Goal: Task Accomplishment & Management: Complete application form

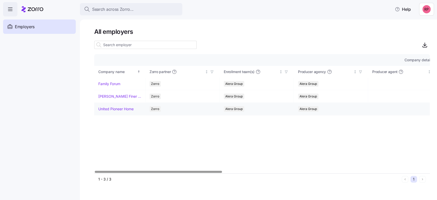
click at [101, 110] on link "United Pioneer Home" at bounding box center [115, 108] width 35 height 5
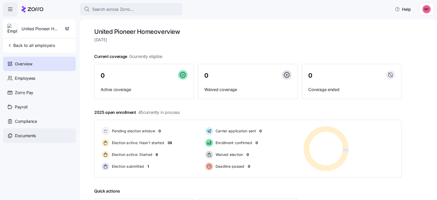
click at [25, 135] on span "Documents" at bounding box center [25, 135] width 21 height 6
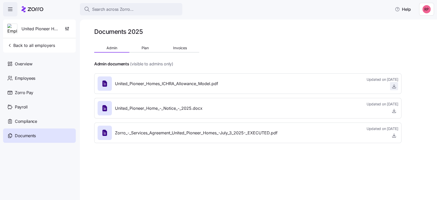
click at [394, 88] on icon "button" at bounding box center [393, 85] width 5 height 5
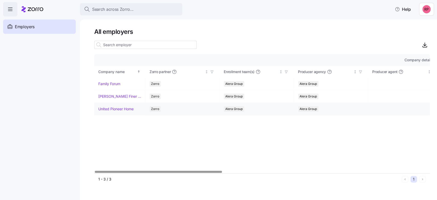
click at [106, 109] on link "United Pioneer Home" at bounding box center [115, 108] width 35 height 5
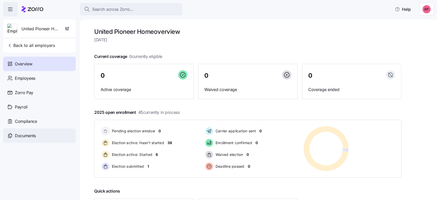
click at [20, 132] on span "Documents" at bounding box center [25, 135] width 21 height 6
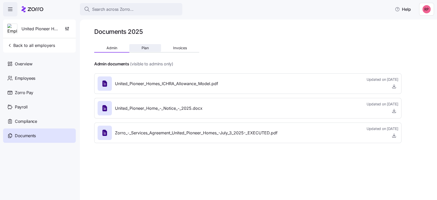
click at [144, 49] on span "Plan" at bounding box center [145, 48] width 7 height 4
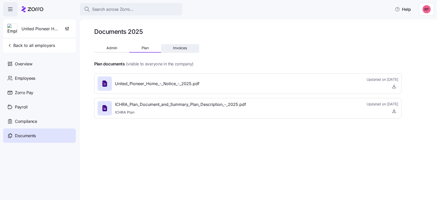
click at [178, 46] on span "Invoices" at bounding box center [180, 48] width 14 height 4
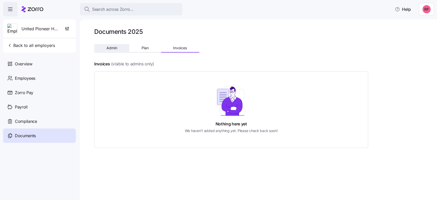
click at [110, 50] on button "Admin" at bounding box center [111, 48] width 35 height 8
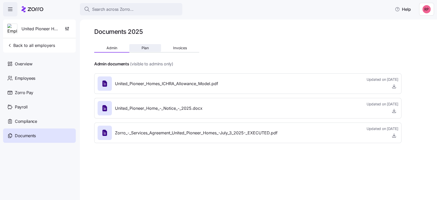
click at [146, 50] on button "Plan" at bounding box center [144, 48] width 31 height 8
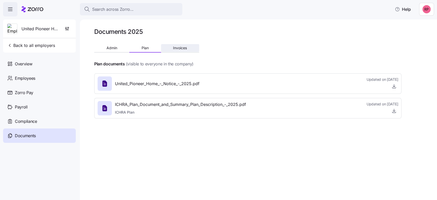
click at [188, 46] on button "Invoices" at bounding box center [180, 48] width 38 height 8
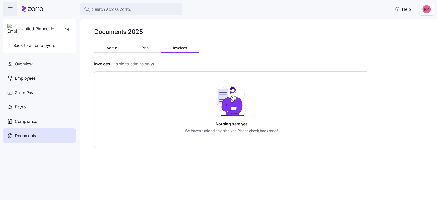
click at [141, 44] on div "Documents 2025 Admin Plan Invoices Invoices (visible to admins only) Nothing he…" at bounding box center [247, 91] width 307 height 126
click at [142, 48] on span "Plan" at bounding box center [145, 48] width 7 height 4
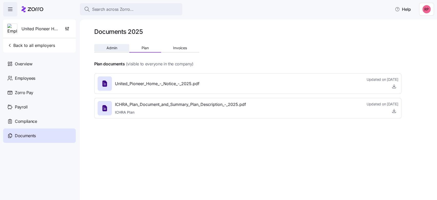
click at [107, 50] on button "Admin" at bounding box center [111, 48] width 35 height 8
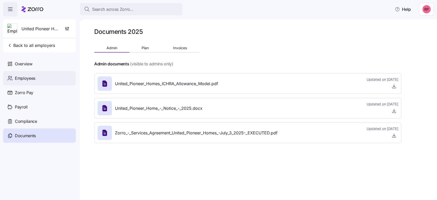
click at [16, 77] on span "Employees" at bounding box center [25, 78] width 20 height 6
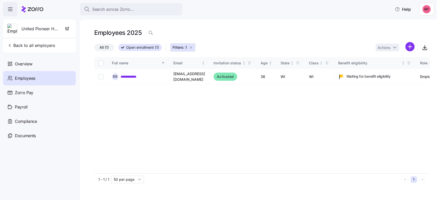
click at [21, 80] on span "Employees" at bounding box center [25, 78] width 20 height 6
click at [104, 46] on span "All (1)" at bounding box center [104, 47] width 9 height 7
click at [94, 49] on input "All (1)" at bounding box center [94, 49] width 0 height 0
click at [33, 43] on span "Back to all employers" at bounding box center [31, 45] width 48 height 6
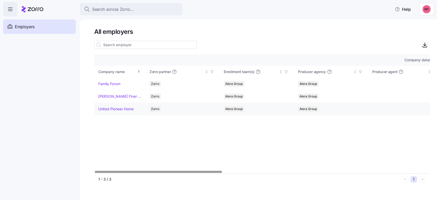
click at [108, 109] on link "United Pioneer Home" at bounding box center [115, 108] width 35 height 5
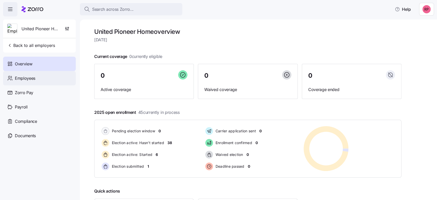
click at [18, 77] on span "Employees" at bounding box center [25, 78] width 20 height 6
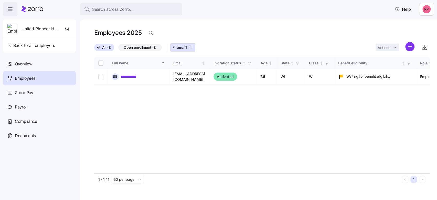
click at [182, 49] on span "Filters: 1" at bounding box center [180, 47] width 14 height 5
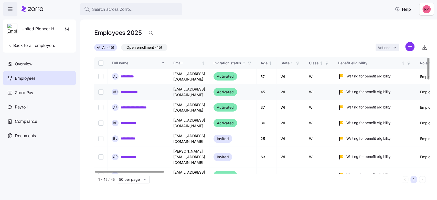
click at [130, 89] on link "**********" at bounding box center [133, 91] width 24 height 5
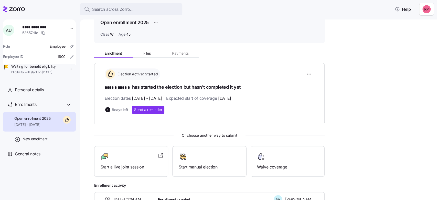
scroll to position [63, 0]
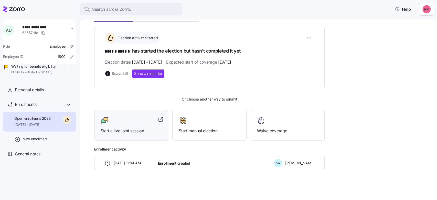
click at [117, 128] on span "Start a live joint session" at bounding box center [131, 131] width 61 height 6
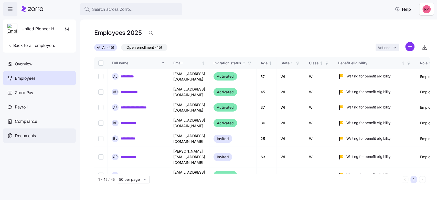
click at [23, 136] on span "Documents" at bounding box center [25, 135] width 21 height 6
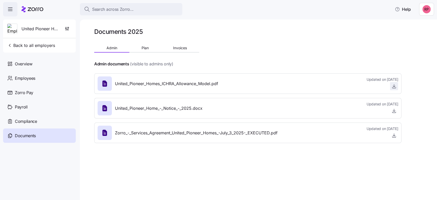
click at [391, 87] on span "button" at bounding box center [394, 86] width 8 height 8
click at [393, 87] on icon "button" at bounding box center [393, 85] width 5 height 5
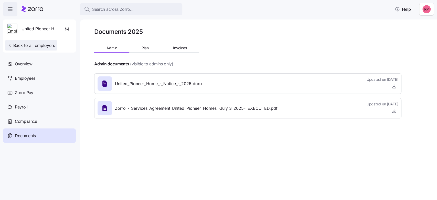
click at [18, 44] on span "Back to all employers" at bounding box center [31, 45] width 48 height 6
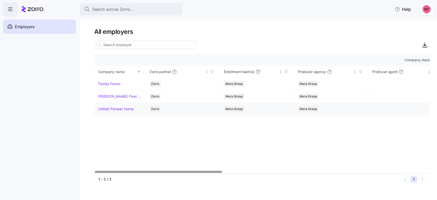
click at [118, 109] on link "United Pioneer Home" at bounding box center [115, 108] width 35 height 5
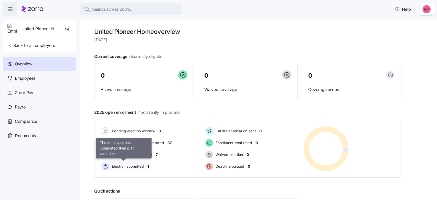
click at [122, 164] on span "Election submitted" at bounding box center [127, 166] width 34 height 5
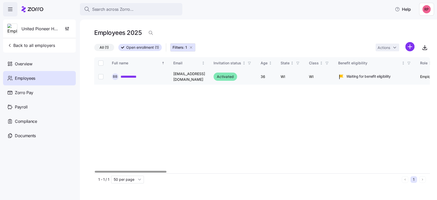
click at [126, 76] on link "**********" at bounding box center [132, 76] width 23 height 5
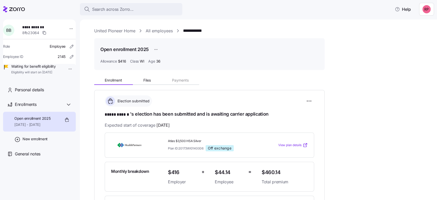
click at [105, 31] on link "United Pioneer Home" at bounding box center [114, 31] width 41 height 6
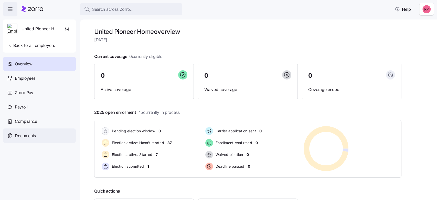
click at [25, 136] on span "Documents" at bounding box center [25, 135] width 21 height 6
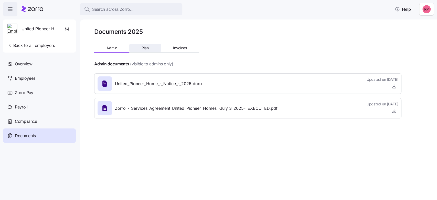
click at [147, 48] on span "Plan" at bounding box center [145, 48] width 7 height 4
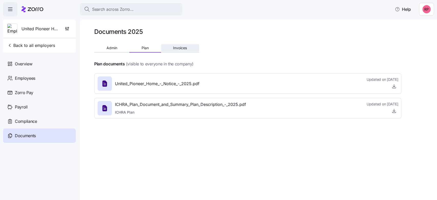
click at [178, 46] on span "Invoices" at bounding box center [180, 48] width 14 height 4
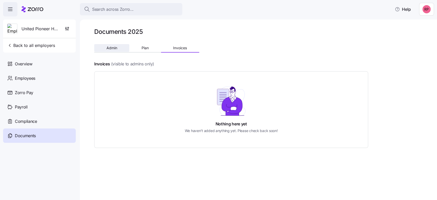
click at [110, 47] on span "Admin" at bounding box center [112, 48] width 11 height 4
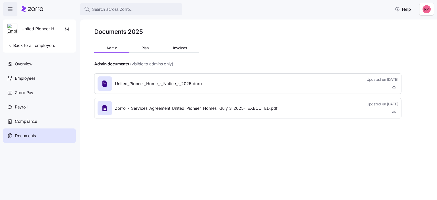
click at [33, 10] on icon at bounding box center [33, 9] width 22 height 6
click at [29, 46] on span "Back to all employers" at bounding box center [31, 45] width 48 height 6
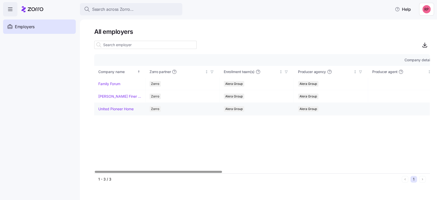
click at [113, 110] on link "United Pioneer Home" at bounding box center [115, 108] width 35 height 5
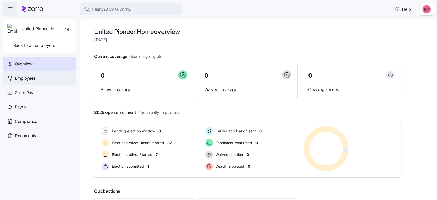
click at [20, 79] on span "Employees" at bounding box center [25, 78] width 20 height 6
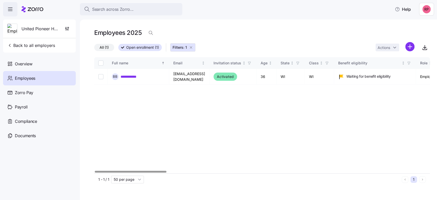
click at [192, 46] on icon "button" at bounding box center [191, 47] width 4 height 4
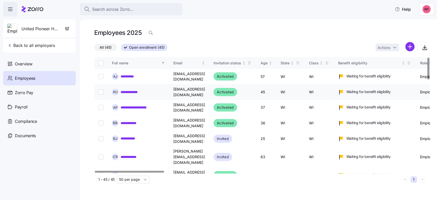
click at [129, 89] on link "**********" at bounding box center [133, 91] width 24 height 5
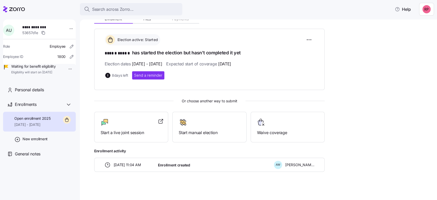
scroll to position [63, 0]
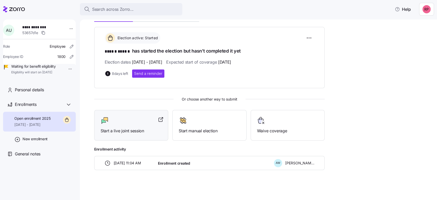
click at [124, 131] on span "Start a live joint session" at bounding box center [131, 131] width 61 height 6
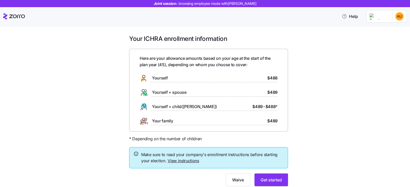
click at [15, 18] on icon at bounding box center [17, 17] width 16 height 4
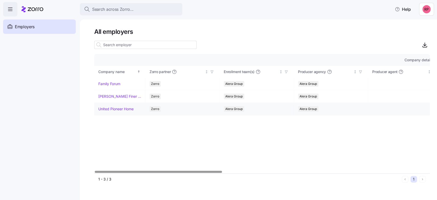
click at [105, 108] on link "United Pioneer Home" at bounding box center [115, 108] width 35 height 5
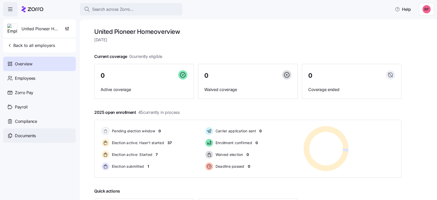
click at [19, 135] on span "Documents" at bounding box center [25, 135] width 21 height 6
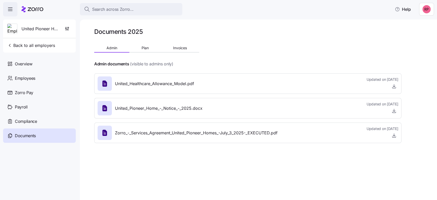
click at [156, 84] on span "United_Healthcare_Allowance_Model.pdf" at bounding box center [154, 83] width 79 height 6
click at [393, 87] on icon "button" at bounding box center [393, 85] width 5 height 5
click at [18, 48] on button "Back to all employers" at bounding box center [31, 45] width 52 height 10
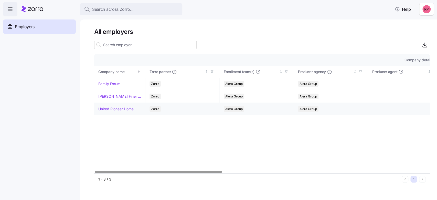
click at [117, 110] on link "United Pioneer Home" at bounding box center [115, 108] width 35 height 5
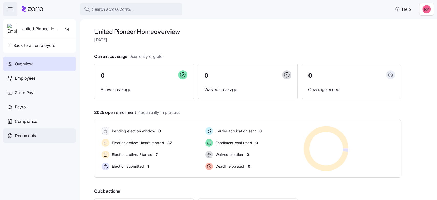
click at [14, 135] on div "Documents" at bounding box center [39, 135] width 73 height 14
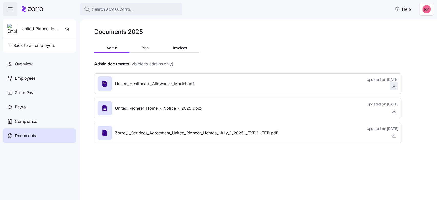
click at [393, 86] on icon "button" at bounding box center [393, 85] width 5 height 5
click at [27, 80] on span "Employees" at bounding box center [25, 78] width 20 height 6
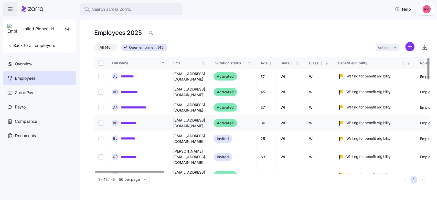
click at [129, 120] on link "**********" at bounding box center [132, 122] width 23 height 5
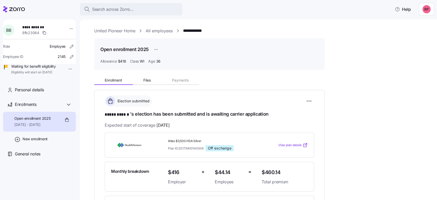
click at [100, 32] on link "United Pioneer Home" at bounding box center [114, 31] width 41 height 6
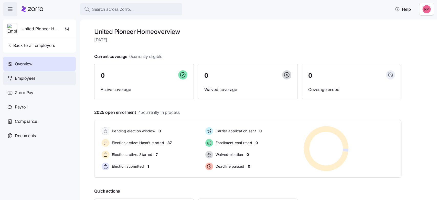
click at [33, 78] on span "Employees" at bounding box center [25, 78] width 20 height 6
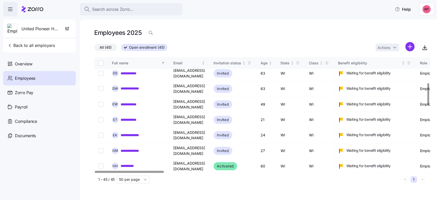
scroll to position [136, 0]
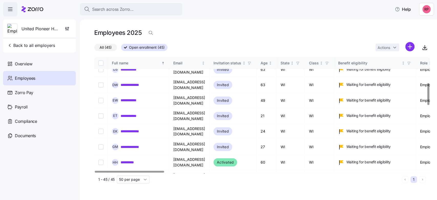
click at [131, 190] on link "**********" at bounding box center [134, 192] width 26 height 5
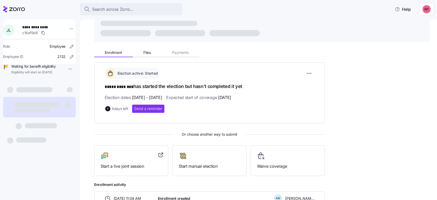
scroll to position [34, 0]
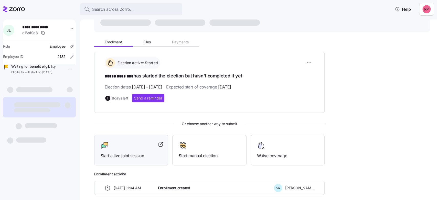
click at [118, 153] on span "Start a live joint session" at bounding box center [131, 155] width 61 height 6
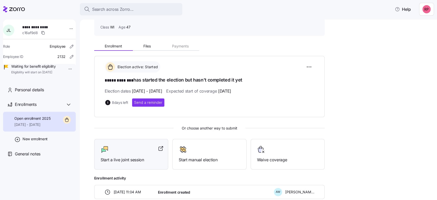
scroll to position [38, 0]
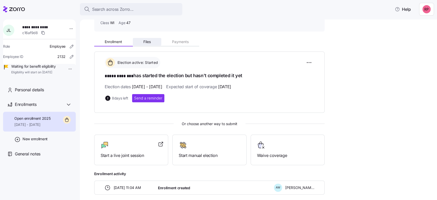
click at [149, 40] on span "Files" at bounding box center [146, 42] width 7 height 4
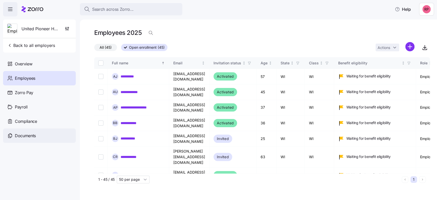
click at [20, 134] on span "Documents" at bounding box center [25, 135] width 21 height 6
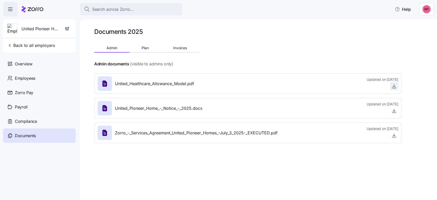
click at [395, 86] on icon "button" at bounding box center [393, 85] width 5 height 5
click at [17, 77] on span "Employees" at bounding box center [25, 78] width 20 height 6
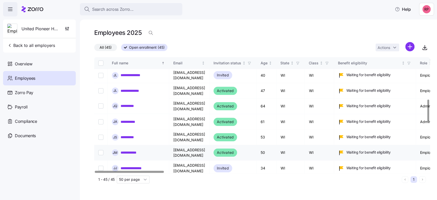
scroll to position [205, 0]
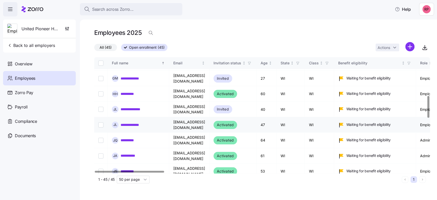
click at [129, 122] on link "**********" at bounding box center [134, 124] width 26 height 5
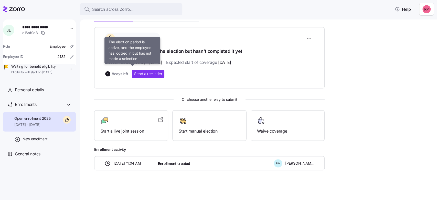
scroll to position [63, 0]
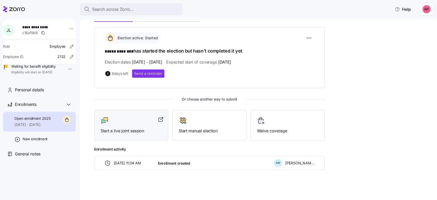
click at [113, 126] on div "Start a live joint session" at bounding box center [131, 125] width 61 height 18
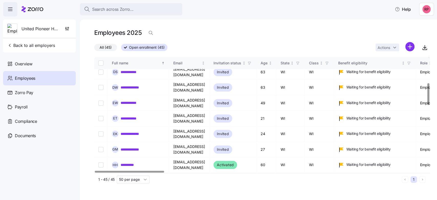
scroll to position [136, 0]
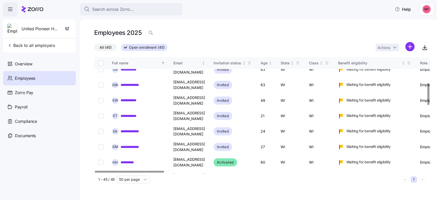
click at [142, 190] on link "**********" at bounding box center [134, 192] width 26 height 5
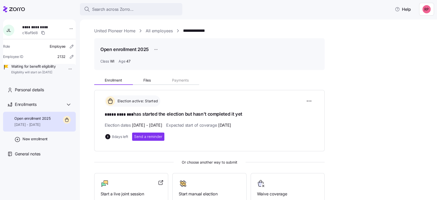
scroll to position [63, 0]
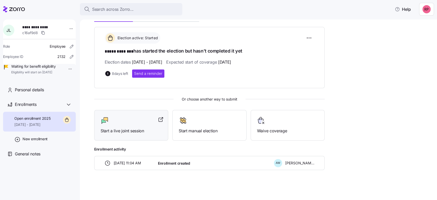
click at [125, 128] on span "Start a live joint session" at bounding box center [131, 131] width 61 height 6
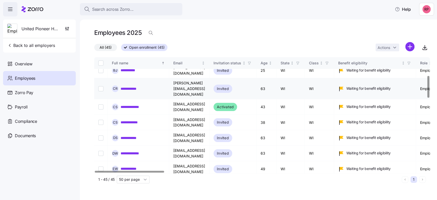
scroll to position [136, 0]
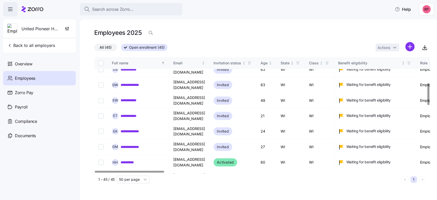
click at [135, 190] on link "**********" at bounding box center [134, 192] width 26 height 5
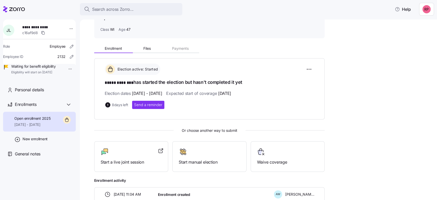
scroll to position [63, 0]
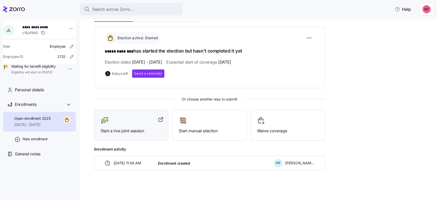
click at [111, 126] on div "Start a live joint session" at bounding box center [131, 125] width 61 height 18
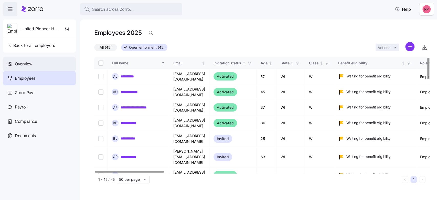
click at [20, 63] on span "Overview" at bounding box center [23, 64] width 17 height 6
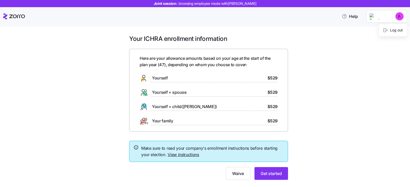
click at [401, 19] on html "Joint session: browsing employee mode with Jamie Lindblad Help Your ICHRA enrol…" at bounding box center [205, 92] width 410 height 184
click at [390, 30] on div "Log out" at bounding box center [393, 30] width 20 height 6
click at [269, 175] on span "Get started" at bounding box center [270, 174] width 21 height 6
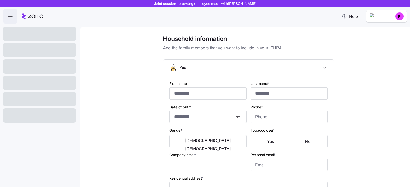
type input "*****"
type input "********"
type input "[EMAIL_ADDRESS][DOMAIN_NAME]"
type input "**********"
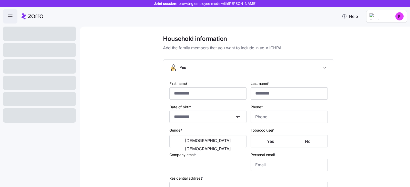
checkbox input "true"
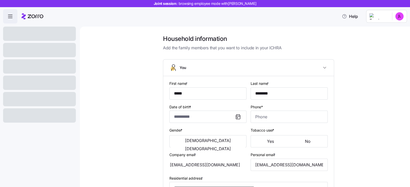
type input "**********"
type input "[PHONE_NUMBER]"
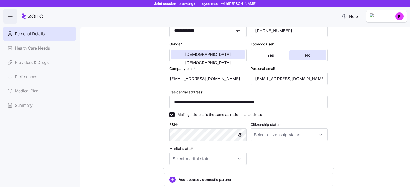
scroll to position [96, 0]
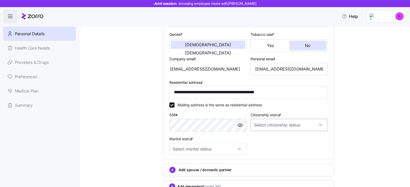
click at [319, 124] on input "Citizenship status *" at bounding box center [288, 125] width 77 height 12
click at [319, 124] on div at bounding box center [288, 125] width 77 height 12
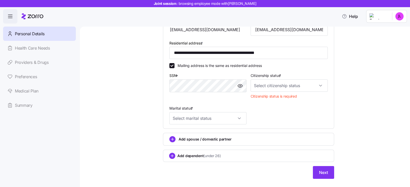
scroll to position [145, 0]
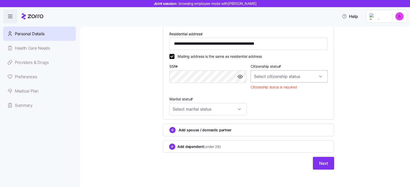
click at [317, 76] on input "Citizenship status *" at bounding box center [288, 76] width 77 height 12
click at [268, 90] on span "[DEMOGRAPHIC_DATA] citizen" at bounding box center [280, 92] width 52 height 6
type input "[DEMOGRAPHIC_DATA] citizen"
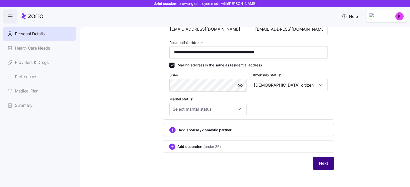
click at [319, 161] on span "Next" at bounding box center [323, 164] width 9 height 6
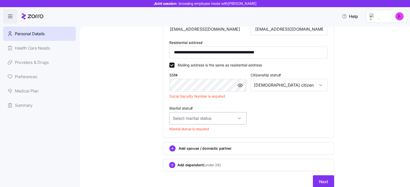
click at [178, 115] on input "Marital status *" at bounding box center [207, 118] width 77 height 12
click at [103, 103] on div "**********" at bounding box center [248, 47] width 308 height 296
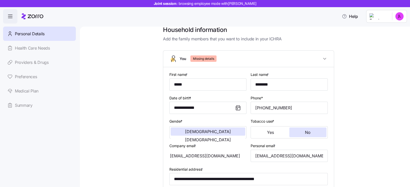
scroll to position [0, 0]
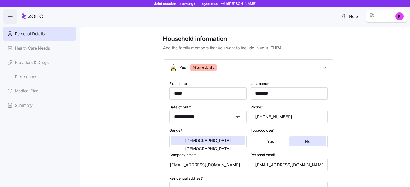
click at [30, 48] on link "Health Care Needs" at bounding box center [39, 48] width 73 height 14
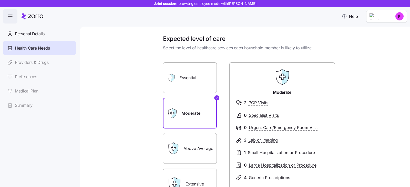
click at [26, 62] on link "Providers & Drugs" at bounding box center [39, 62] width 73 height 14
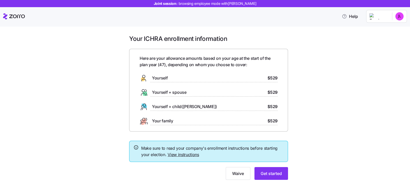
scroll to position [11, 0]
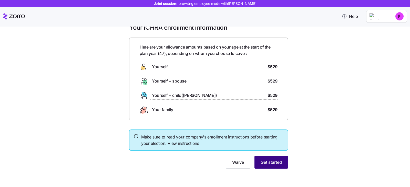
click at [279, 164] on span "Get started" at bounding box center [270, 163] width 21 height 6
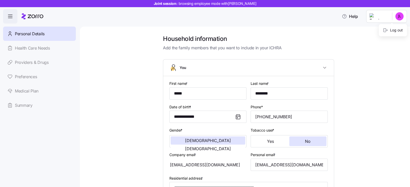
click at [399, 16] on html "**********" at bounding box center [205, 92] width 410 height 184
click at [400, 34] on div "Log out" at bounding box center [392, 30] width 24 height 8
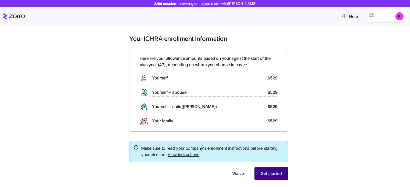
click at [268, 173] on span "Get started" at bounding box center [270, 174] width 21 height 6
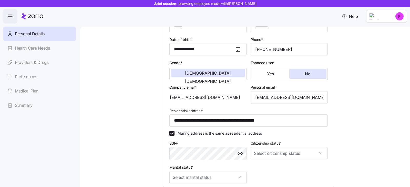
scroll to position [96, 0]
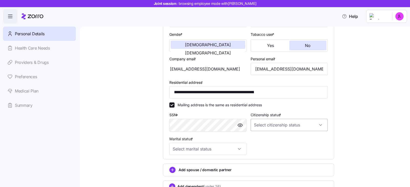
click at [274, 124] on input "Citizenship status *" at bounding box center [288, 125] width 77 height 12
click at [264, 142] on span "[DEMOGRAPHIC_DATA] citizen" at bounding box center [280, 140] width 52 height 6
type input "[DEMOGRAPHIC_DATA] citizen"
click at [237, 148] on input "Marital status *" at bounding box center [207, 149] width 77 height 12
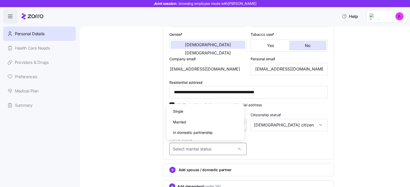
click at [183, 112] on span "Single" at bounding box center [178, 112] width 10 height 6
type input "Single"
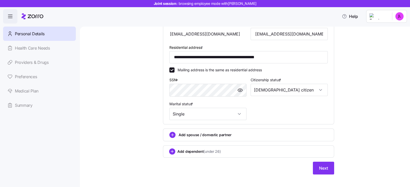
scroll to position [136, 0]
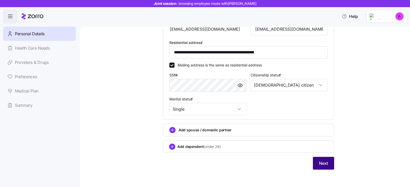
click at [321, 158] on button "Next" at bounding box center [323, 163] width 21 height 13
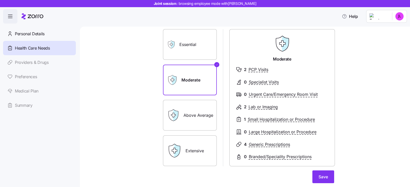
scroll to position [76, 0]
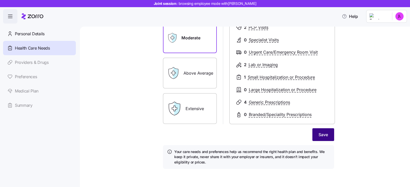
click at [323, 140] on button "Save" at bounding box center [323, 135] width 22 height 13
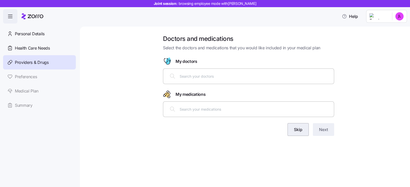
click at [301, 129] on span "Skip" at bounding box center [298, 130] width 8 height 6
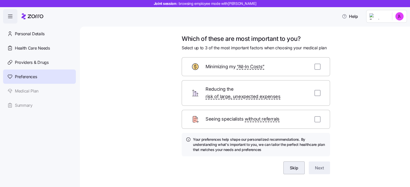
click at [292, 165] on span "Skip" at bounding box center [294, 168] width 8 height 6
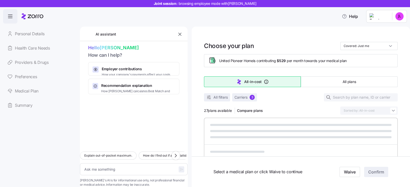
type textarea "x"
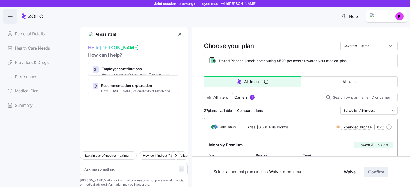
click at [180, 33] on icon "button" at bounding box center [179, 34] width 5 height 5
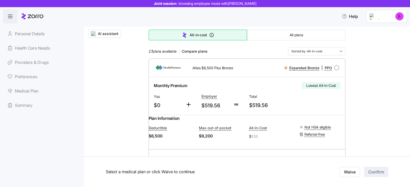
scroll to position [32, 0]
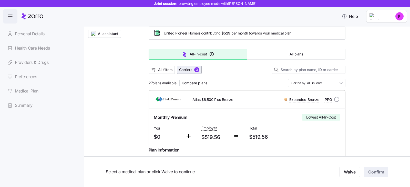
click at [186, 68] on span "Carriers" at bounding box center [185, 69] width 13 height 5
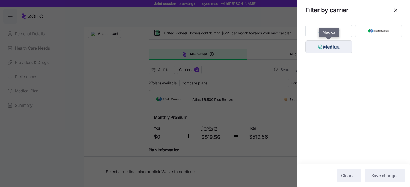
click at [325, 46] on img "button" at bounding box center [329, 47] width 38 height 10
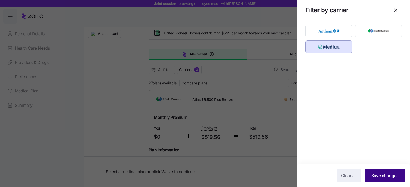
click at [392, 176] on span "Save changes" at bounding box center [384, 176] width 27 height 6
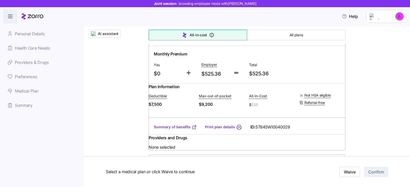
scroll to position [96, 0]
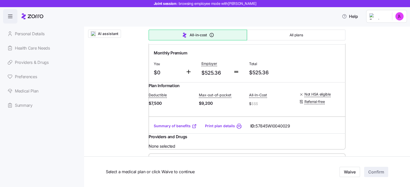
click at [225, 129] on link "Print plan details" at bounding box center [220, 126] width 30 height 5
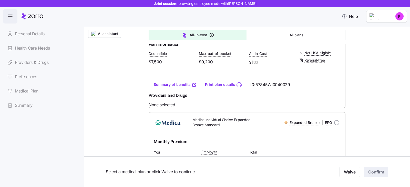
scroll to position [128, 0]
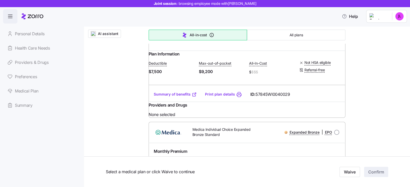
click at [165, 97] on link "Summary of benefits" at bounding box center [175, 94] width 43 height 5
click at [176, 97] on link "Summary of benefits" at bounding box center [175, 94] width 43 height 5
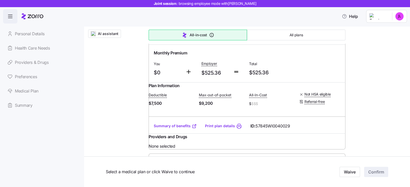
scroll to position [64, 0]
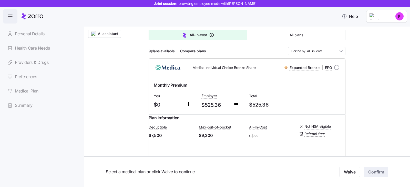
click at [334, 68] on input "radio" at bounding box center [336, 67] width 5 height 5
radio input "true"
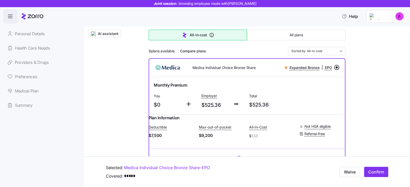
click at [370, 172] on span "Confirm" at bounding box center [376, 172] width 16 height 6
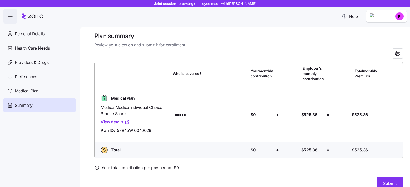
scroll to position [12, 0]
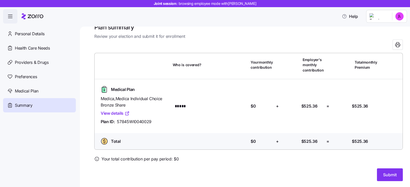
click at [383, 175] on span "Submit" at bounding box center [390, 175] width 14 height 6
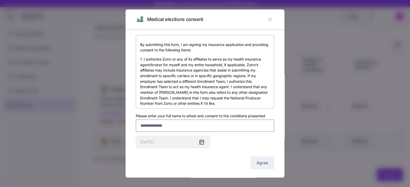
click at [145, 130] on input "Please enter your full name to attest and consent to the conditions presented" at bounding box center [205, 126] width 138 height 12
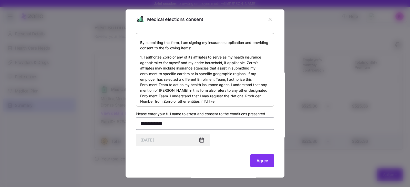
scroll to position [3, 0]
type input "**********"
click at [263, 162] on button "Agree" at bounding box center [262, 160] width 24 height 13
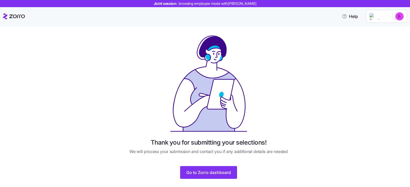
click at [197, 178] on button "Go to Zorro dashboard" at bounding box center [208, 172] width 57 height 13
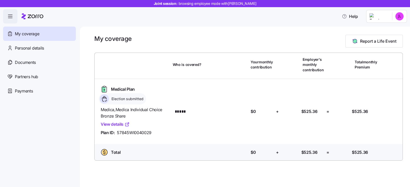
click at [399, 16] on html "Joint session: browsing employee mode with [PERSON_NAME] Help My coverage Perso…" at bounding box center [205, 92] width 410 height 184
click at [399, 27] on div "Log out" at bounding box center [393, 30] width 20 height 6
